Goal: Transaction & Acquisition: Purchase product/service

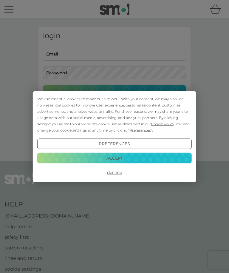
click at [115, 173] on button "Decline" at bounding box center [114, 172] width 155 height 11
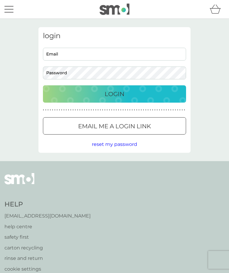
click at [78, 53] on input "Email" at bounding box center [114, 54] width 143 height 13
click at [72, 54] on input "Email" at bounding box center [114, 54] width 143 height 13
type input "[EMAIL_ADDRESS][DOMAIN_NAME]"
click at [121, 95] on p "Login" at bounding box center [115, 94] width 20 height 10
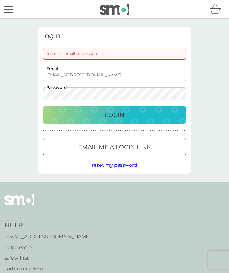
click at [129, 150] on p "Email me a login link" at bounding box center [114, 147] width 73 height 10
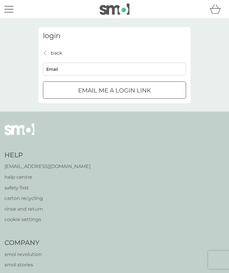
click at [81, 72] on input "Email" at bounding box center [114, 69] width 143 height 13
type input "[EMAIL_ADDRESS][DOMAIN_NAME]"
click at [126, 88] on p "Email me a login link" at bounding box center [114, 91] width 73 height 10
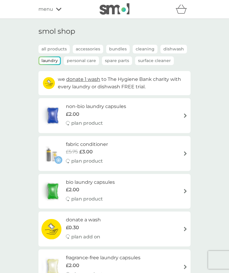
click at [182, 111] on div "non-bio laundry capsules £2.00 plan product" at bounding box center [114, 116] width 146 height 26
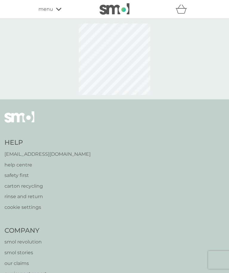
select select "42"
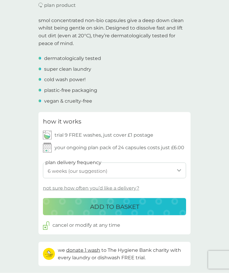
scroll to position [183, 0]
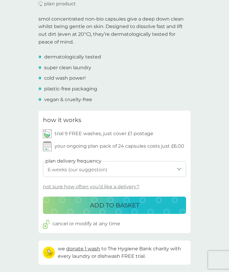
click at [125, 203] on p "ADD TO BASKET" at bounding box center [114, 205] width 49 height 10
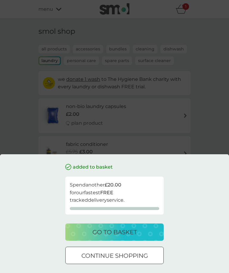
click at [120, 237] on p "go to basket" at bounding box center [114, 232] width 44 height 10
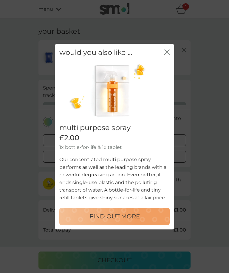
click at [169, 54] on icon "close" at bounding box center [168, 52] width 2 height 5
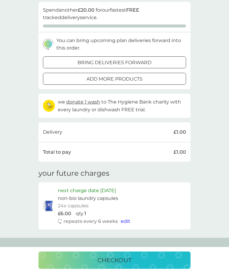
scroll to position [78, 0]
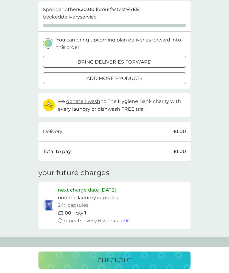
click at [128, 265] on p "checkout" at bounding box center [115, 260] width 34 height 10
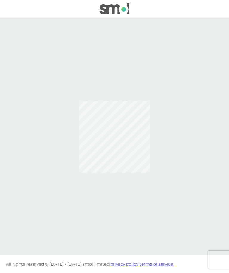
scroll to position [20, 0]
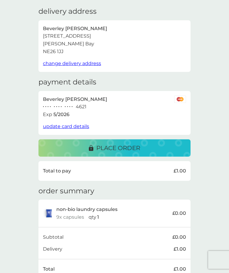
click at [135, 145] on p "place order" at bounding box center [118, 148] width 44 height 10
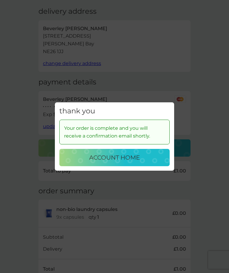
click at [142, 157] on div "account home" at bounding box center [114, 158] width 98 height 10
